Goal: Information Seeking & Learning: Check status

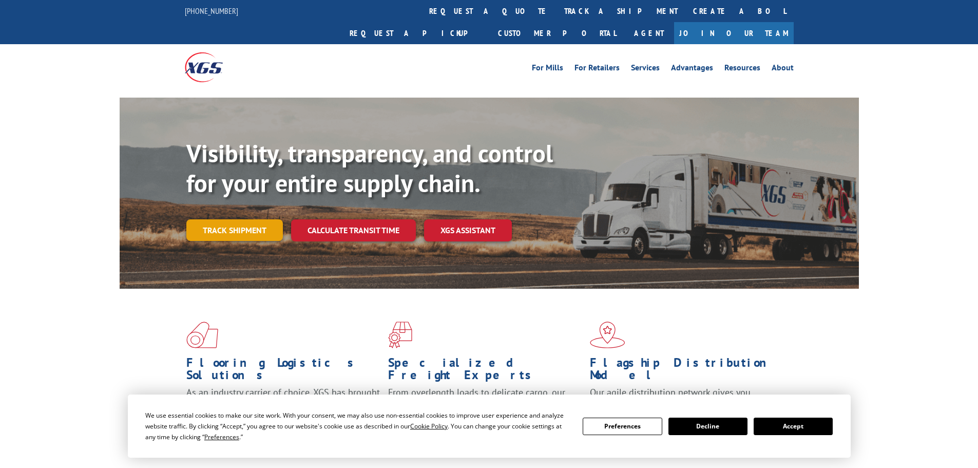
click at [216, 219] on link "Track shipment" at bounding box center [234, 230] width 97 height 22
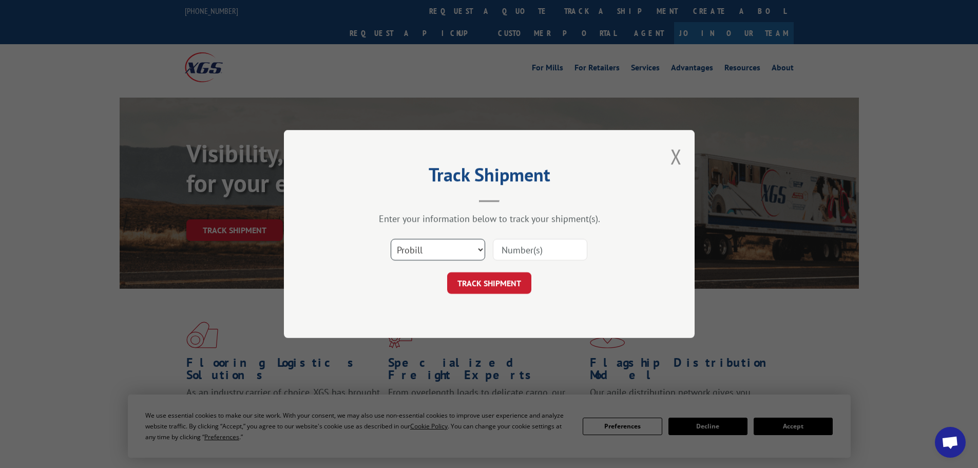
click at [434, 249] on select "Select category... Probill BOL PO" at bounding box center [438, 250] width 94 height 22
select select "po"
click at [391, 239] on select "Select category... Probill BOL PO" at bounding box center [438, 250] width 94 height 22
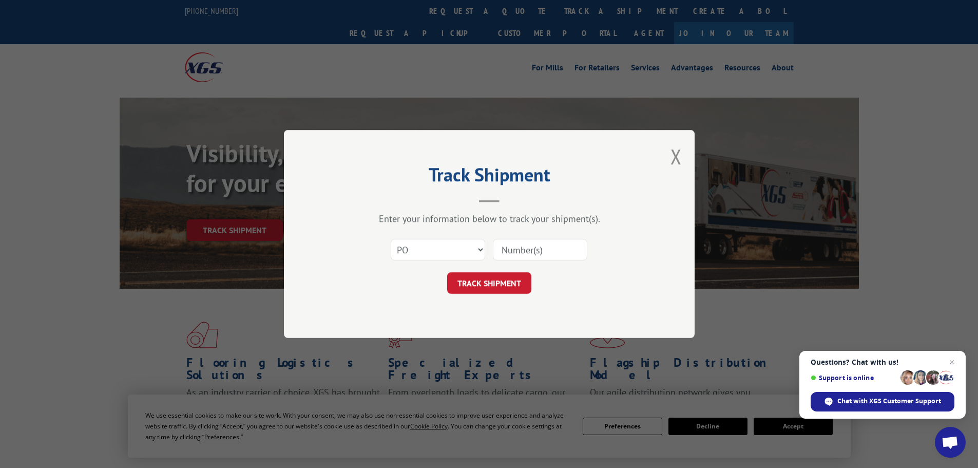
click at [515, 253] on input at bounding box center [540, 250] width 94 height 22
paste input "22533672"
type input "22533672"
click at [489, 286] on button "TRACK SHIPMENT" at bounding box center [489, 283] width 84 height 22
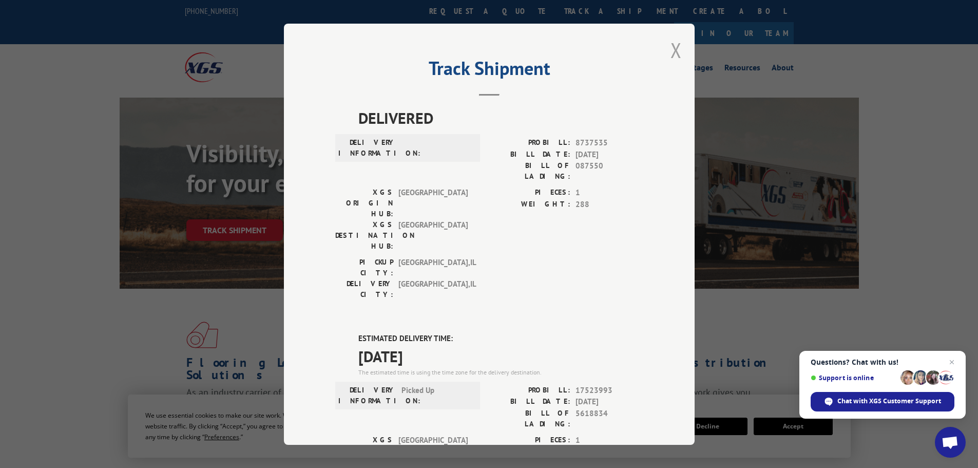
click at [672, 50] on button "Close modal" at bounding box center [676, 49] width 11 height 27
